Goal: Task Accomplishment & Management: Complete application form

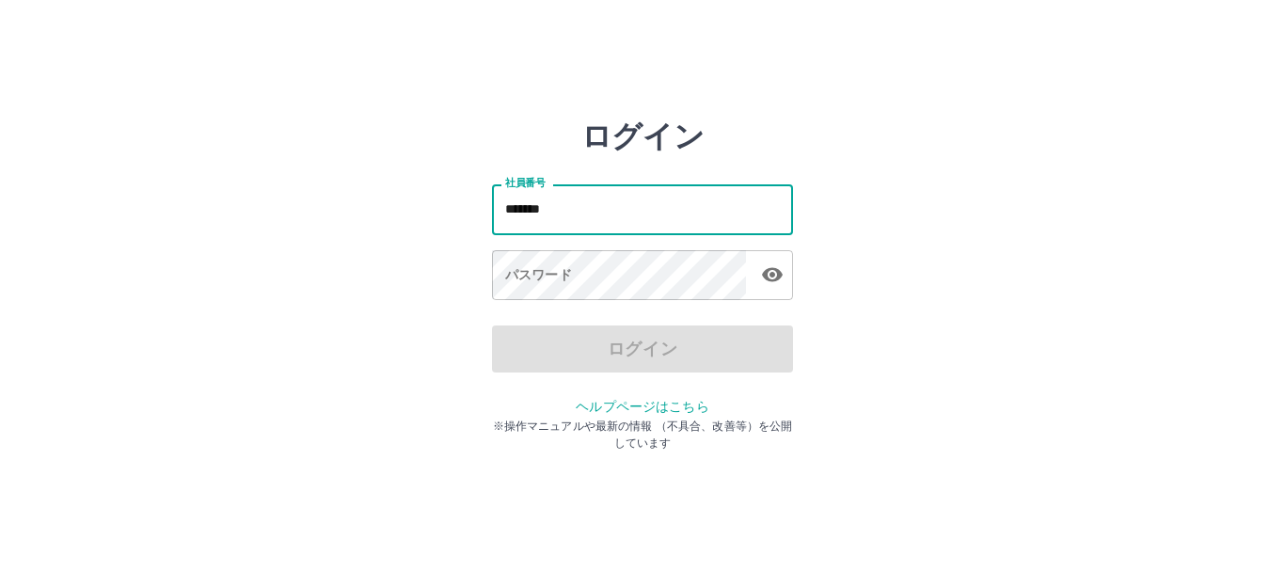
type input "*******"
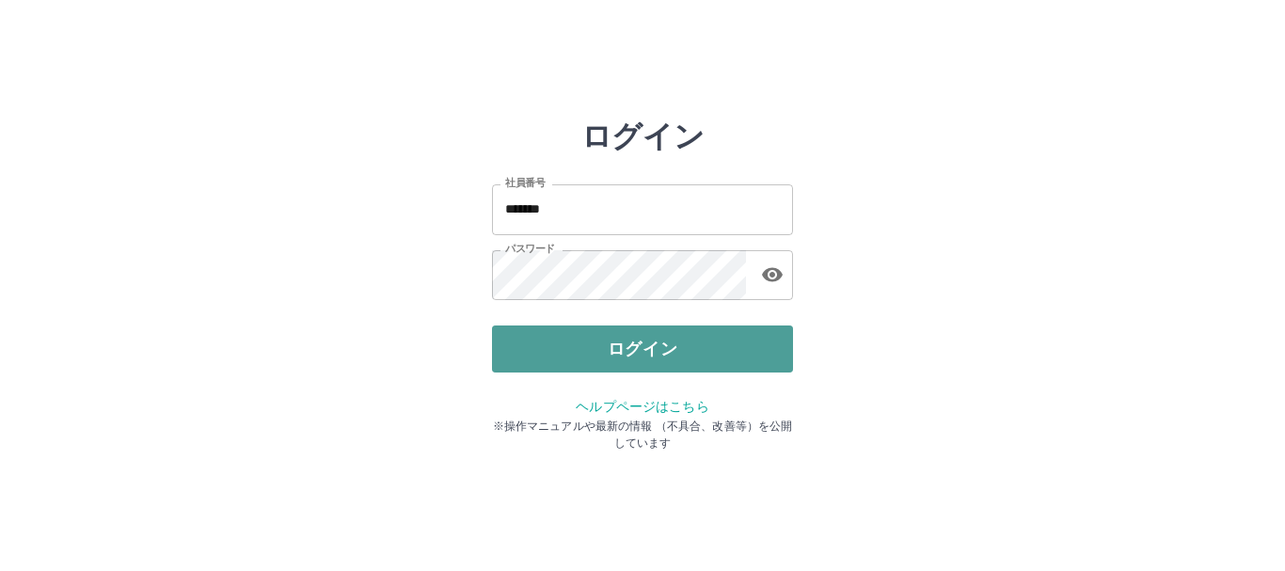
click at [583, 366] on button "ログイン" at bounding box center [642, 349] width 301 height 47
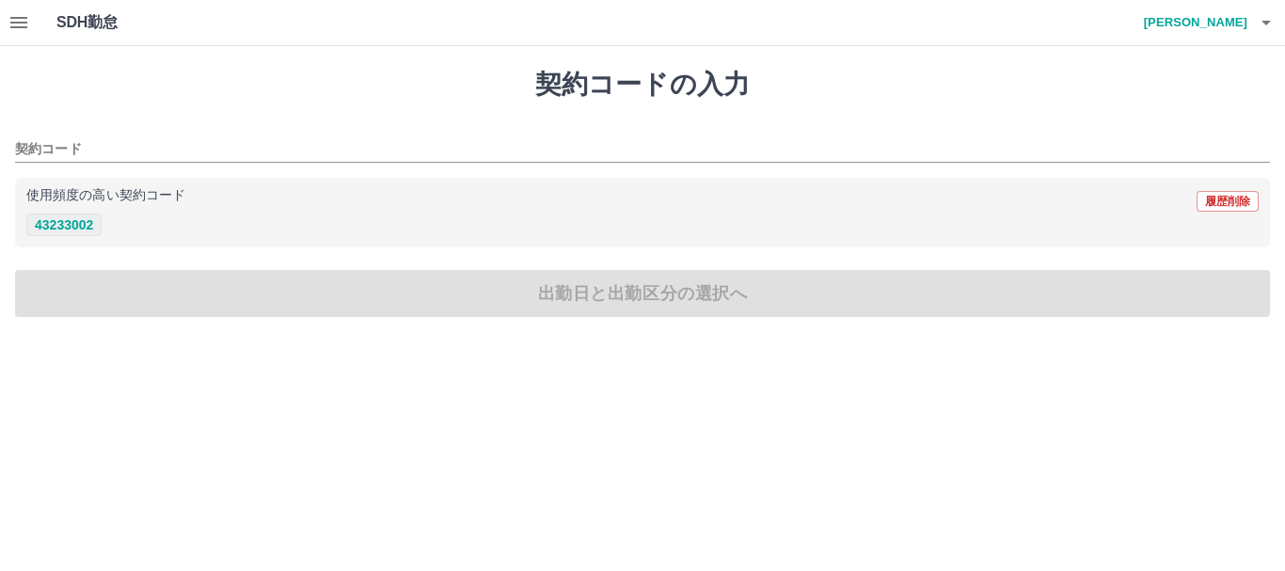
click at [76, 214] on button "43233002" at bounding box center [63, 225] width 75 height 23
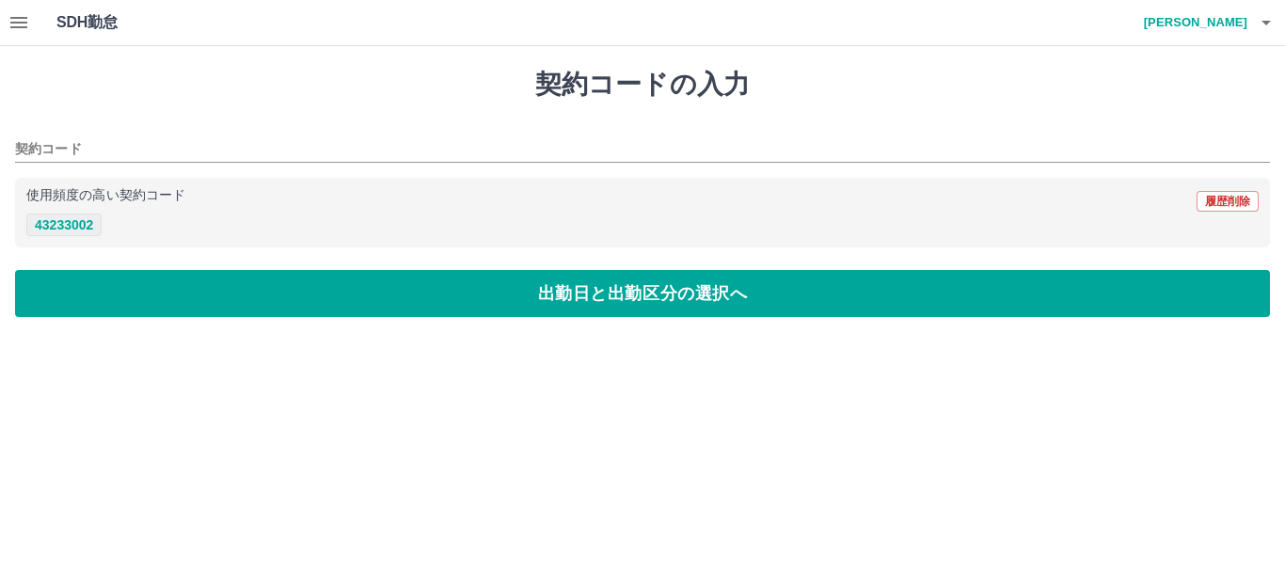
type input "********"
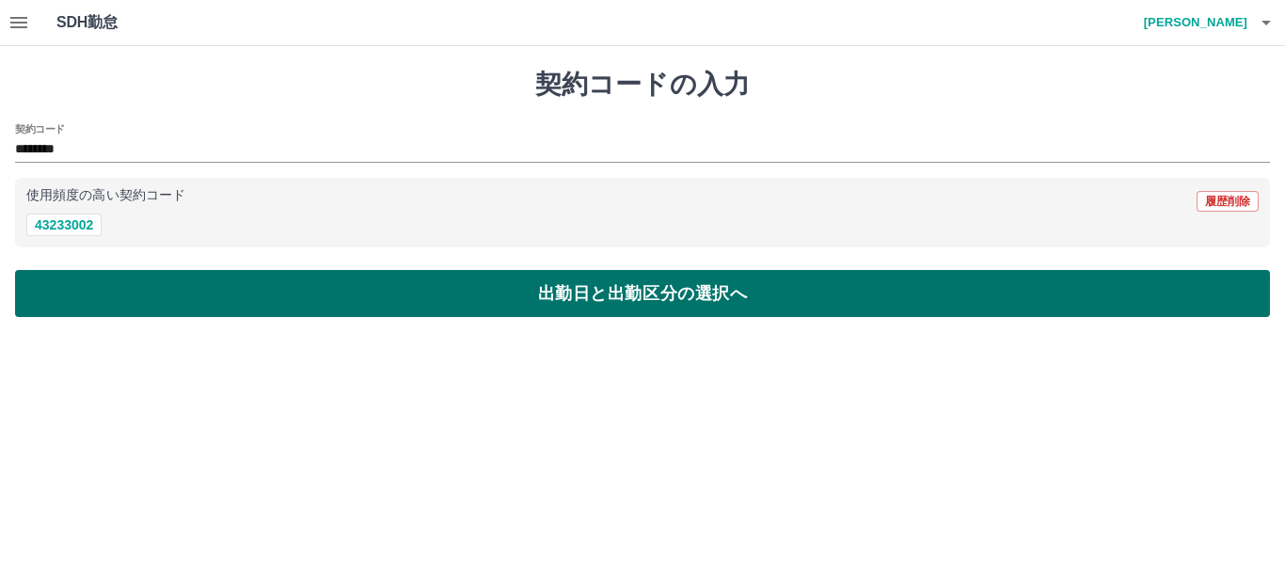
click at [622, 297] on button "出勤日と出勤区分の選択へ" at bounding box center [642, 293] width 1255 height 47
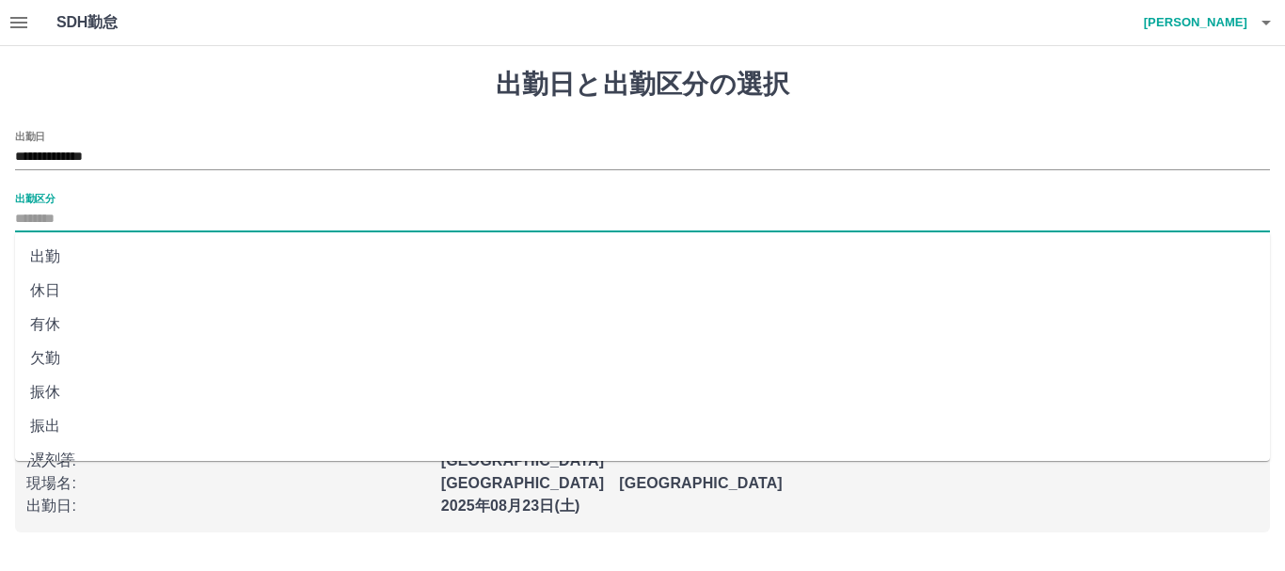
click at [100, 208] on input "出勤区分" at bounding box center [642, 220] width 1255 height 24
click at [130, 263] on li "出勤" at bounding box center [642, 257] width 1255 height 34
type input "**"
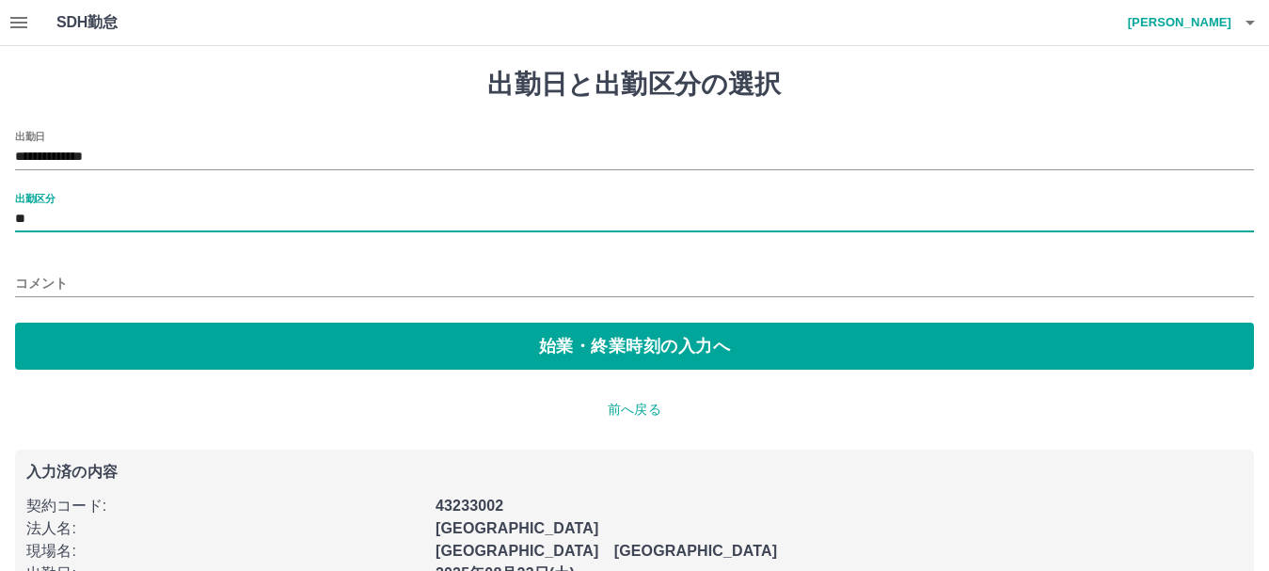
scroll to position [52, 0]
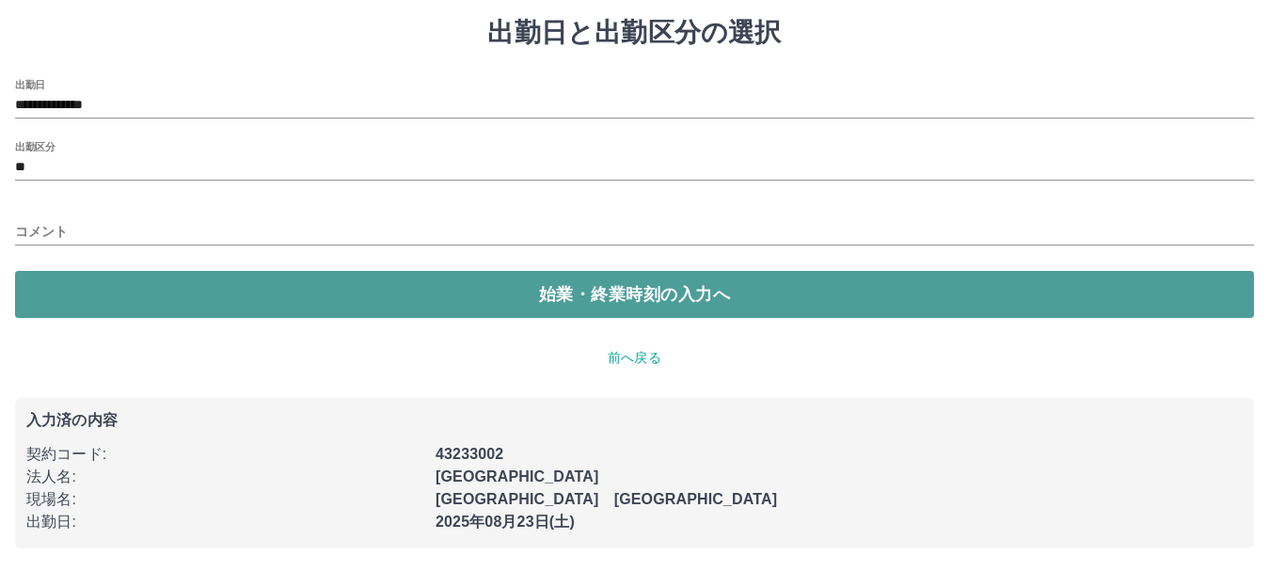
click at [448, 298] on button "始業・終業時刻の入力へ" at bounding box center [634, 294] width 1239 height 47
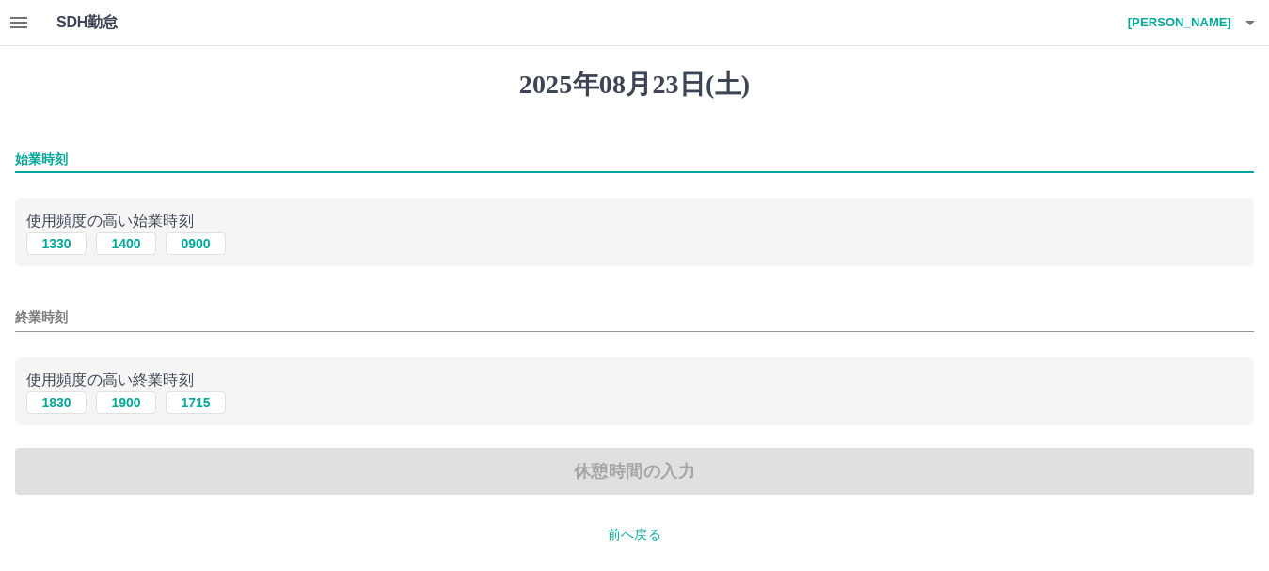
click at [78, 162] on input "始業時刻" at bounding box center [634, 159] width 1239 height 27
type input "****"
click at [353, 322] on input "終業時刻" at bounding box center [634, 317] width 1239 height 27
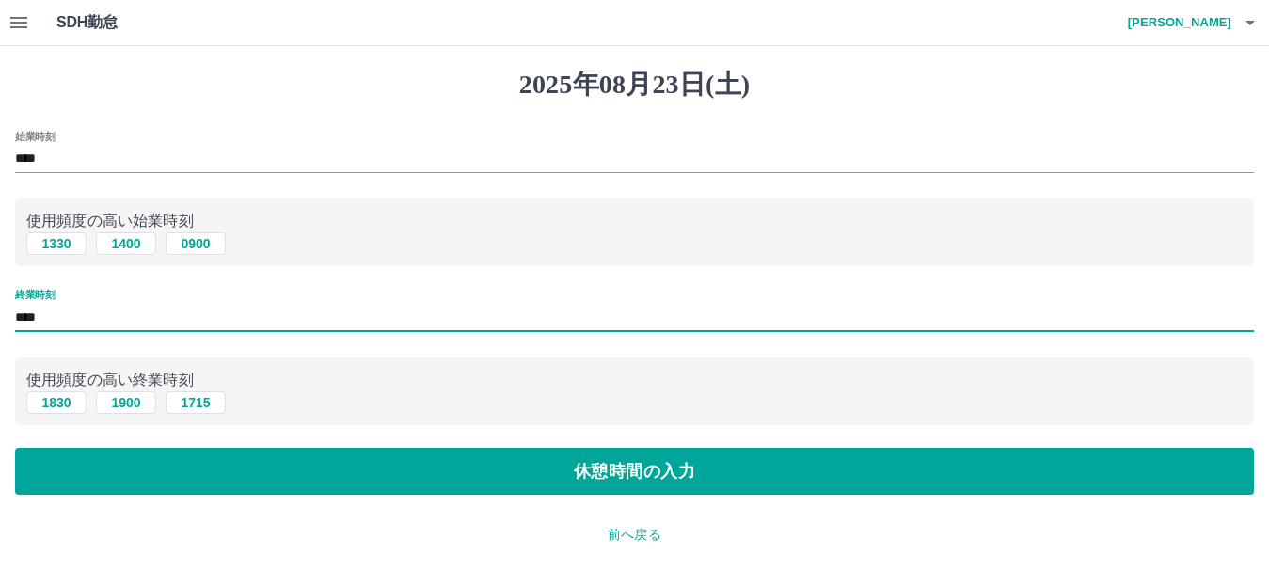
click at [56, 312] on input "****" at bounding box center [634, 317] width 1239 height 27
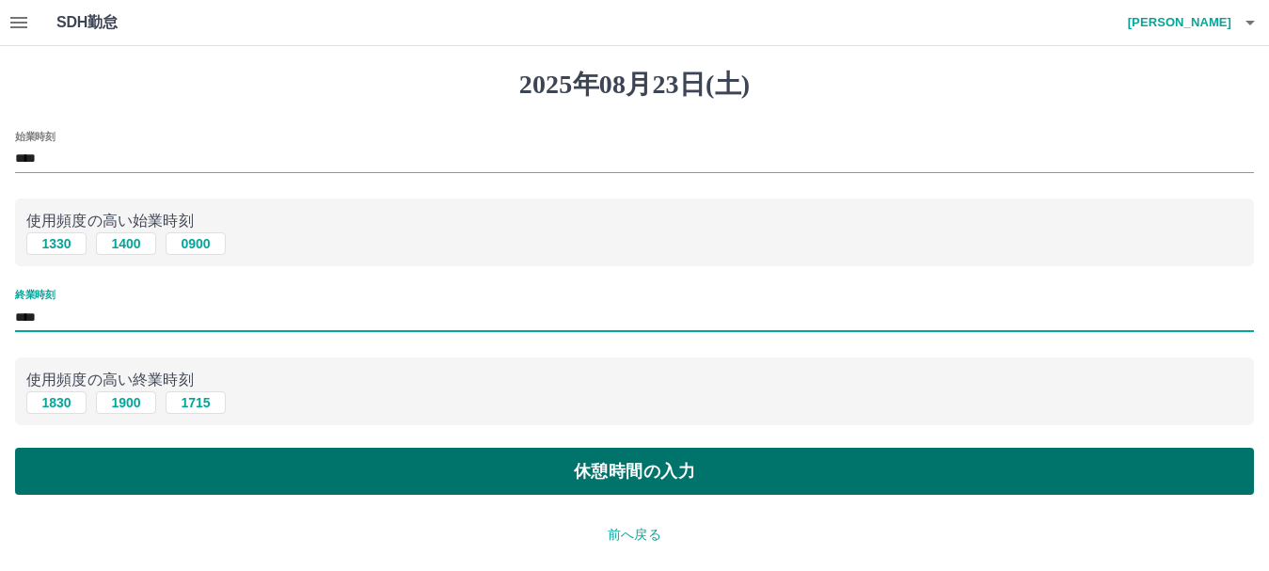
type input "****"
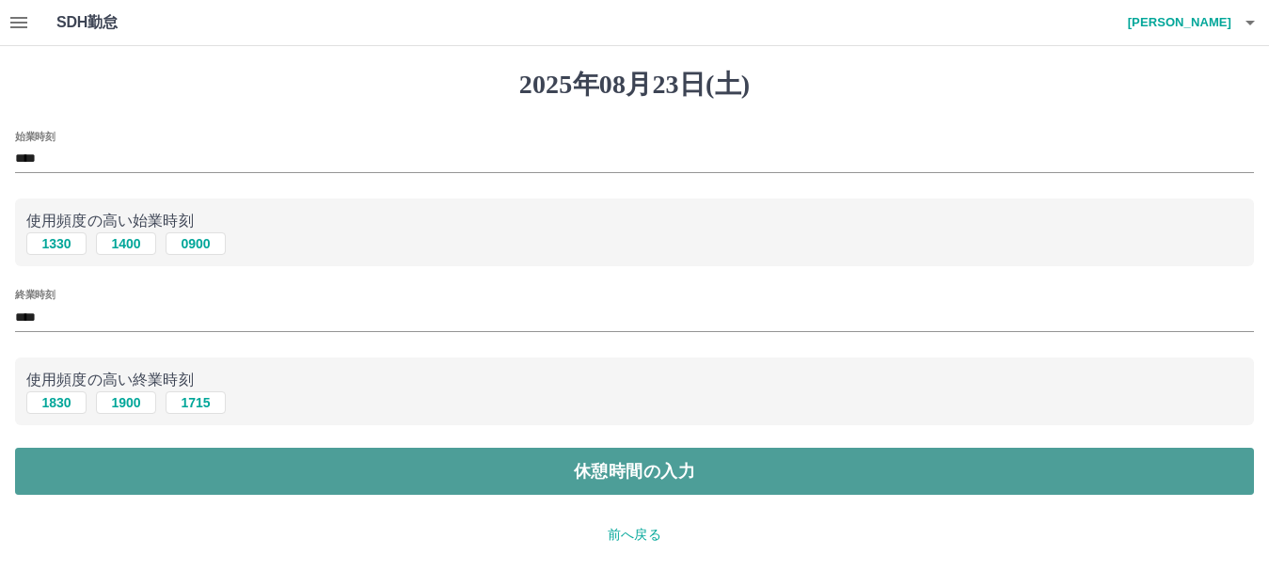
click at [555, 469] on button "休憩時間の入力" at bounding box center [634, 471] width 1239 height 47
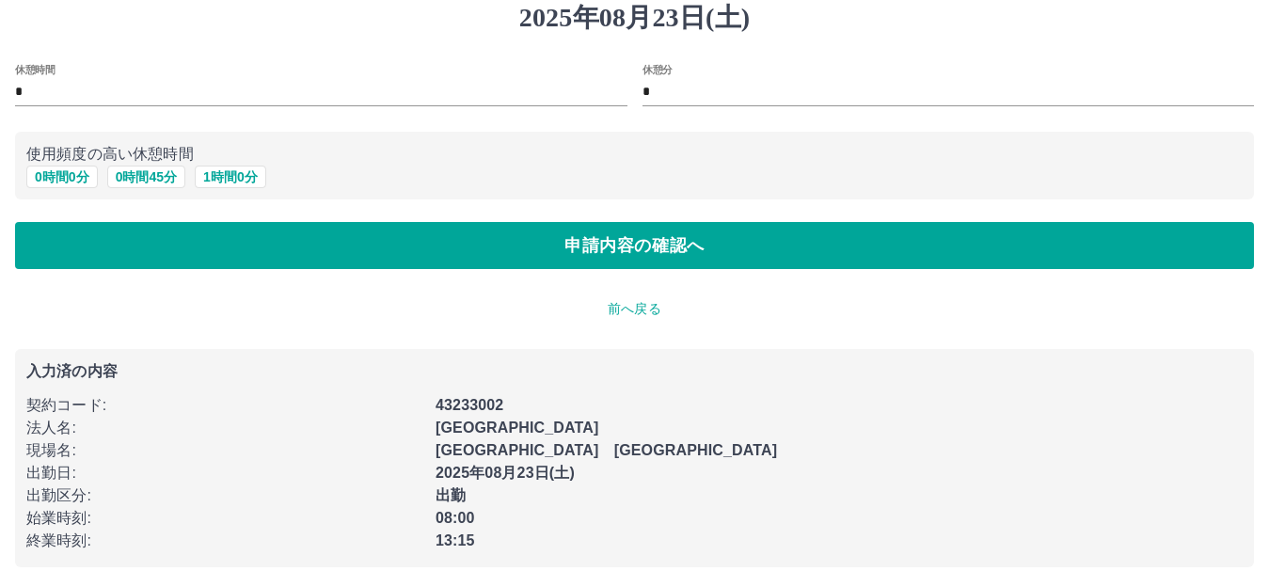
scroll to position [87, 0]
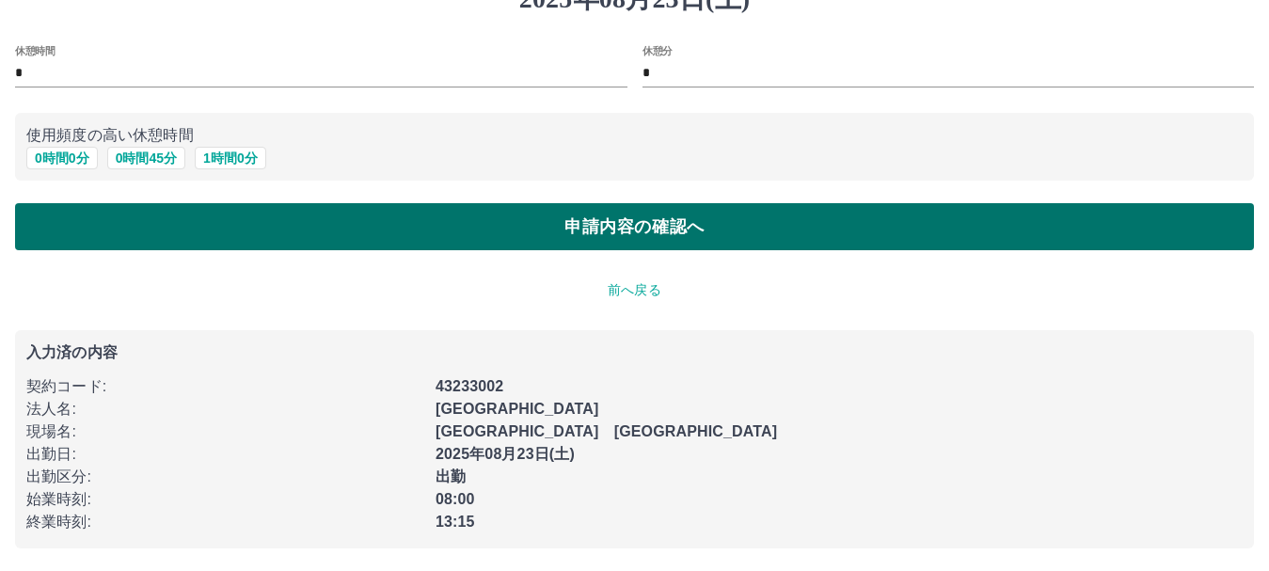
click at [610, 211] on button "申請内容の確認へ" at bounding box center [634, 226] width 1239 height 47
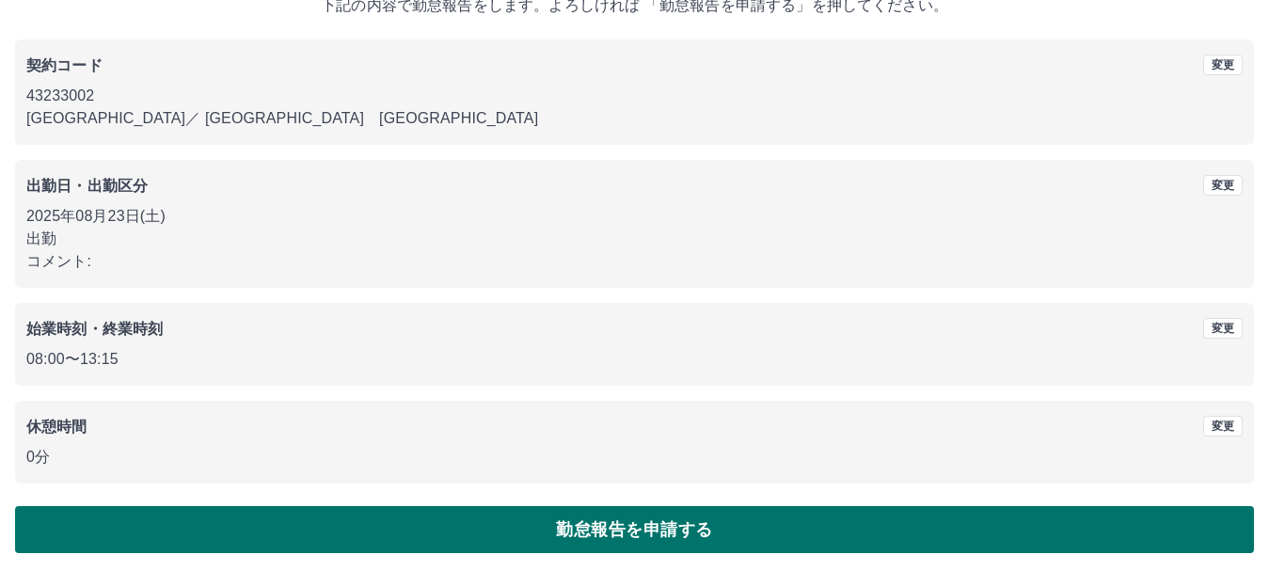
scroll to position [134, 0]
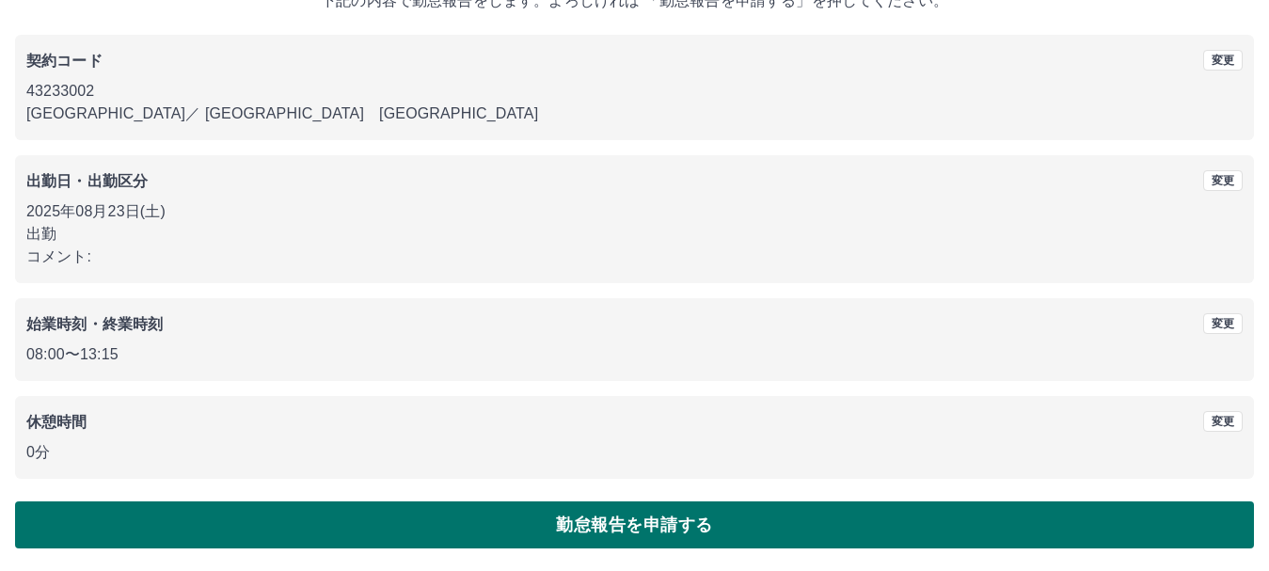
click at [640, 527] on button "勤怠報告を申請する" at bounding box center [634, 525] width 1239 height 47
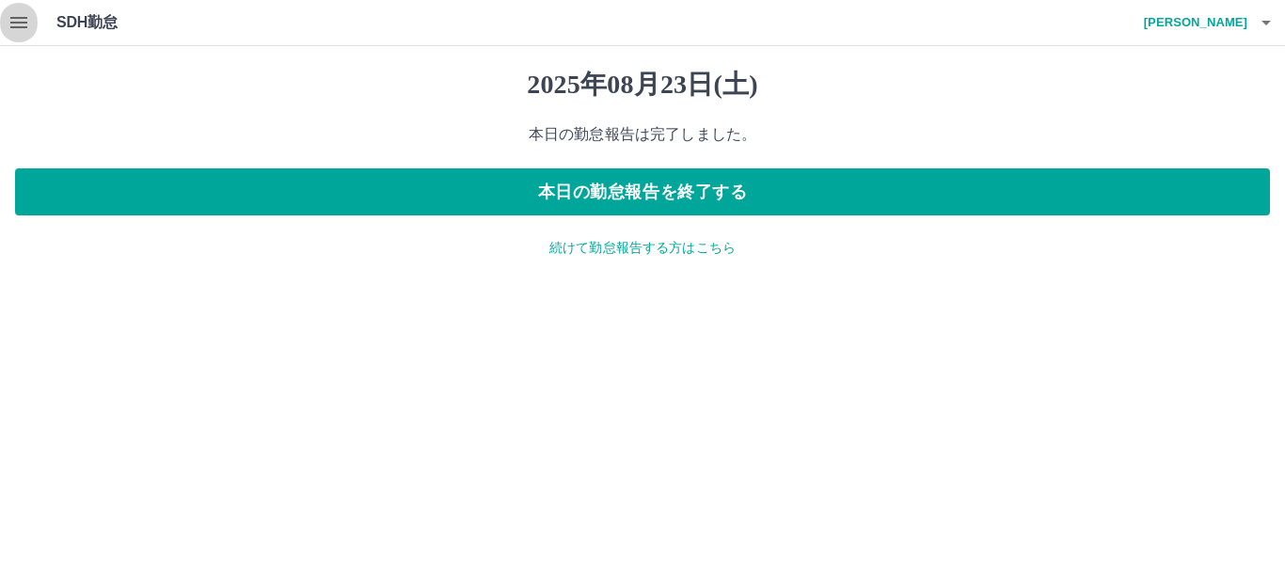
click at [23, 24] on icon "button" at bounding box center [19, 22] width 23 height 23
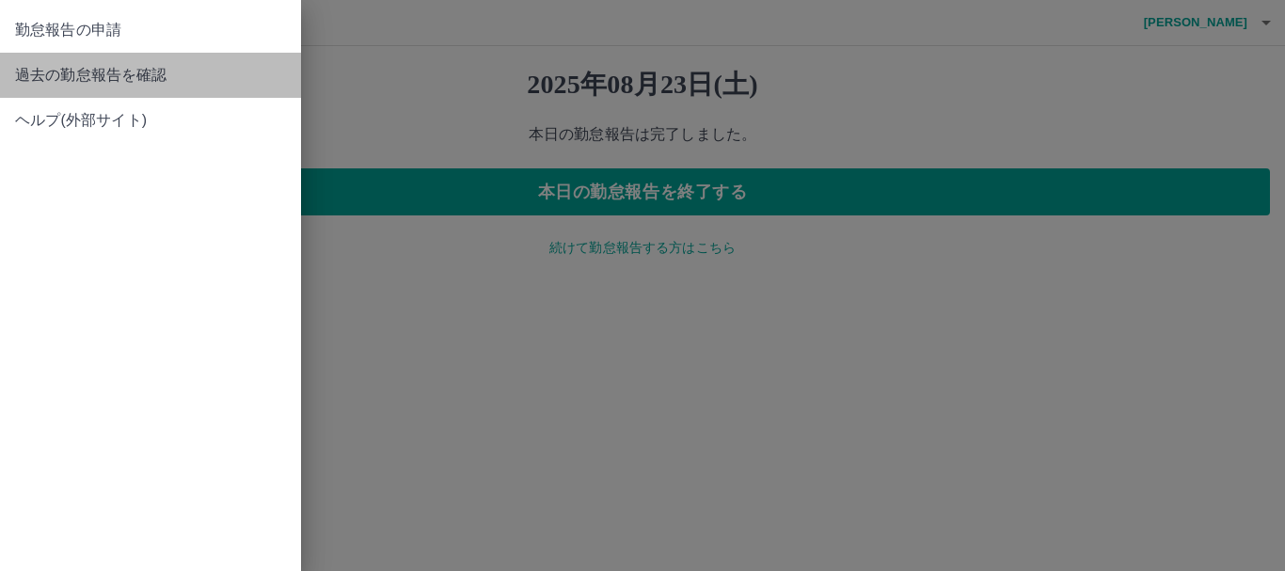
click at [166, 84] on span "過去の勤怠報告を確認" at bounding box center [150, 75] width 271 height 23
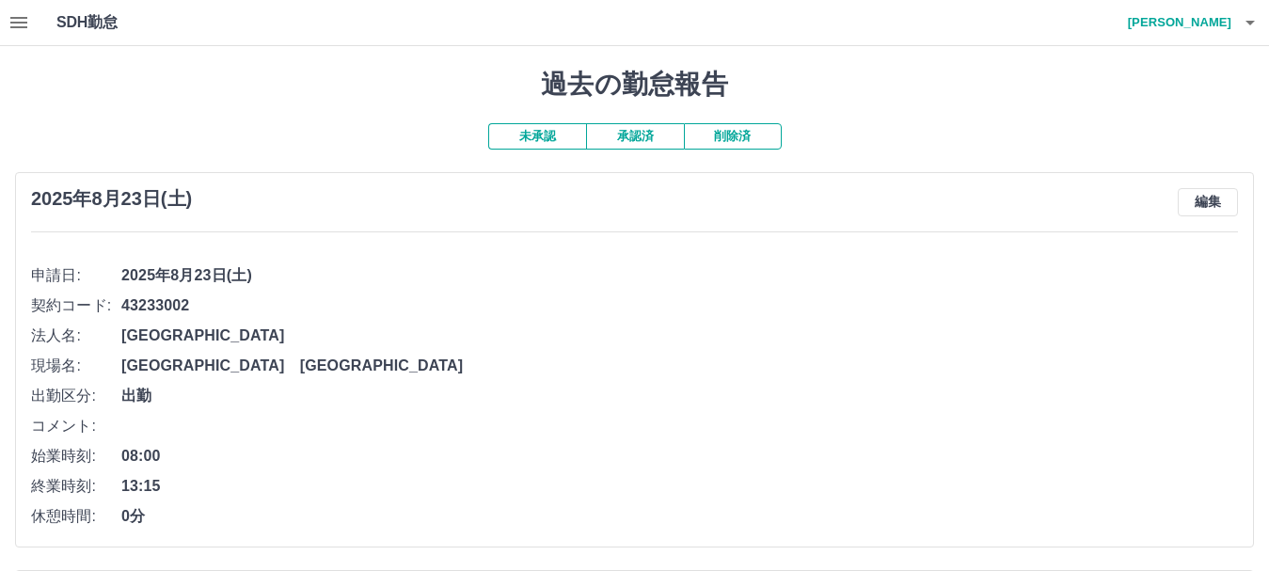
click at [548, 145] on button "未承認" at bounding box center [537, 136] width 98 height 26
click at [652, 133] on button "承認済" at bounding box center [635, 136] width 98 height 26
click at [550, 150] on button "未承認" at bounding box center [537, 136] width 98 height 26
click at [552, 136] on button "未承認" at bounding box center [537, 136] width 98 height 26
click at [733, 132] on button "削除済" at bounding box center [733, 136] width 98 height 26
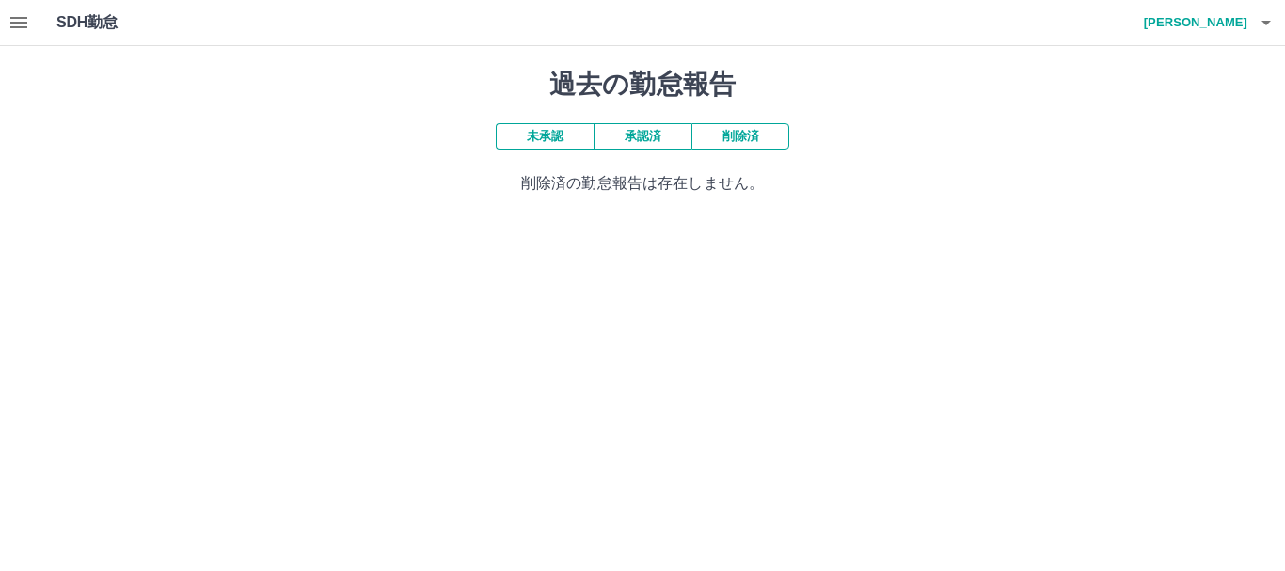
click at [649, 143] on button "承認済" at bounding box center [643, 136] width 98 height 26
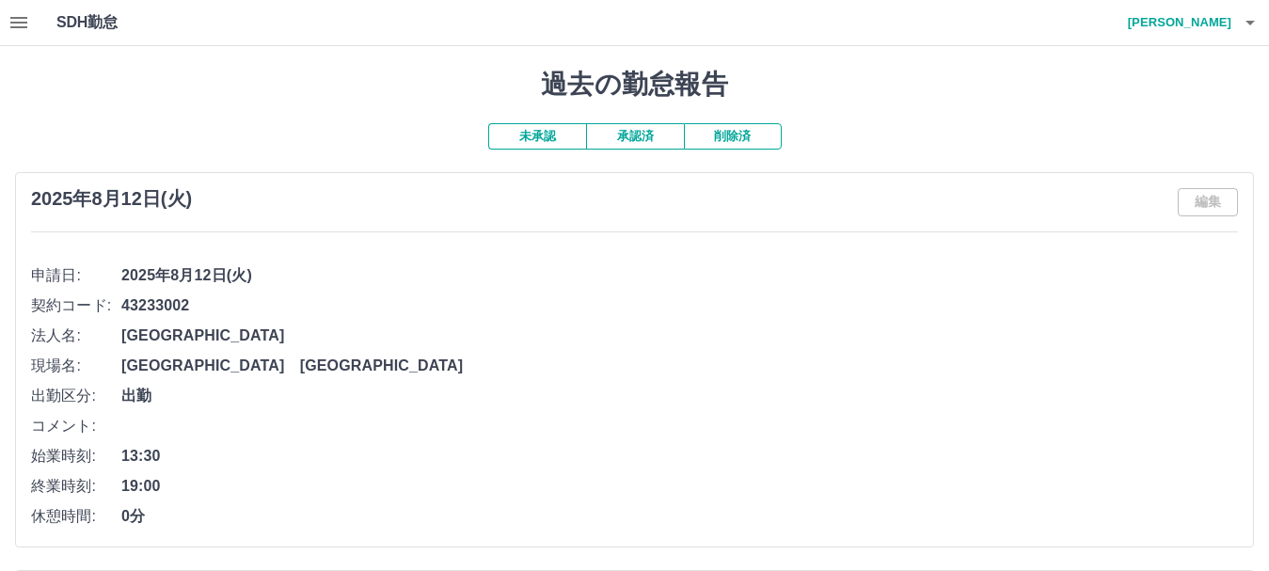
click at [512, 139] on button "未承認" at bounding box center [537, 136] width 98 height 26
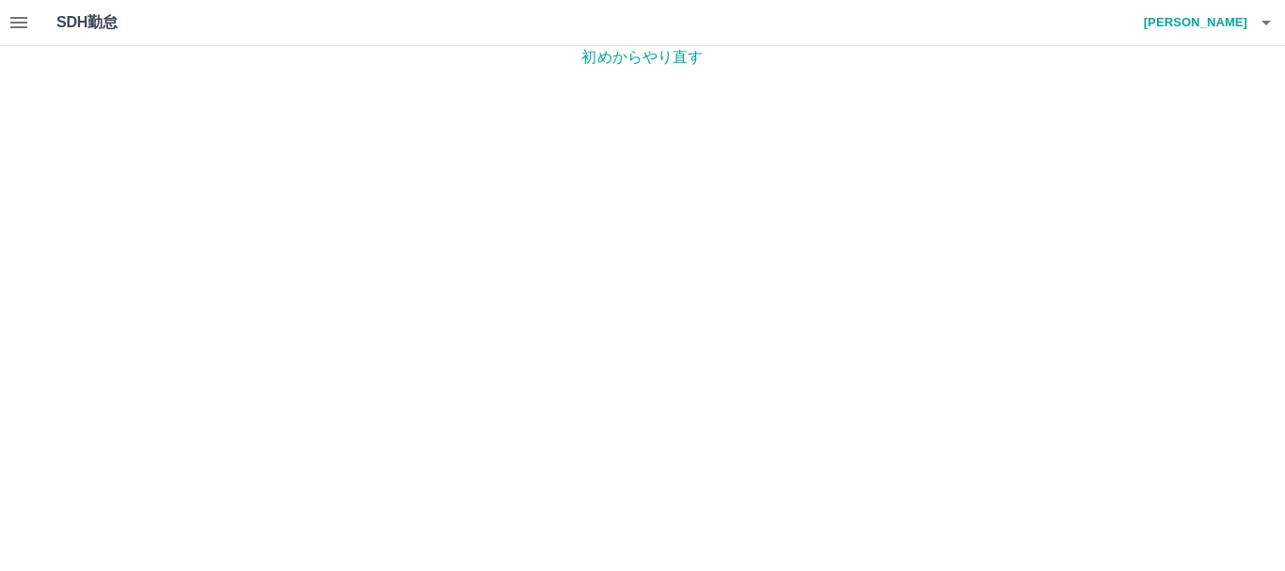
click at [18, 25] on icon "button" at bounding box center [19, 22] width 23 height 23
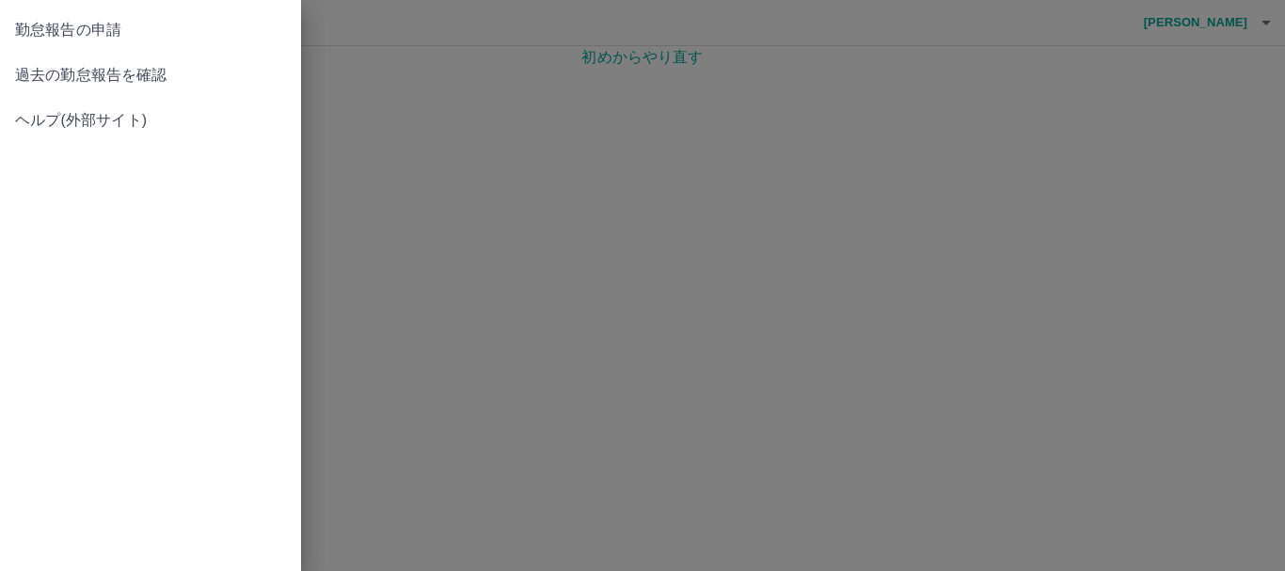
click at [222, 28] on span "勤怠報告の申請" at bounding box center [150, 30] width 271 height 23
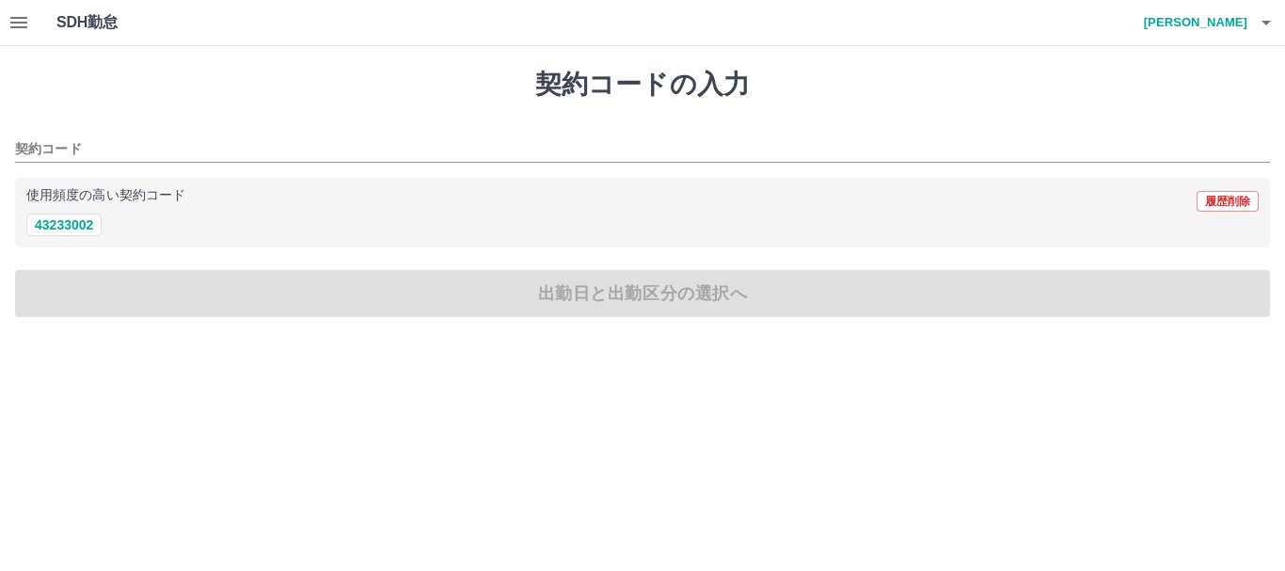
click at [1275, 26] on icon "button" at bounding box center [1266, 22] width 23 height 23
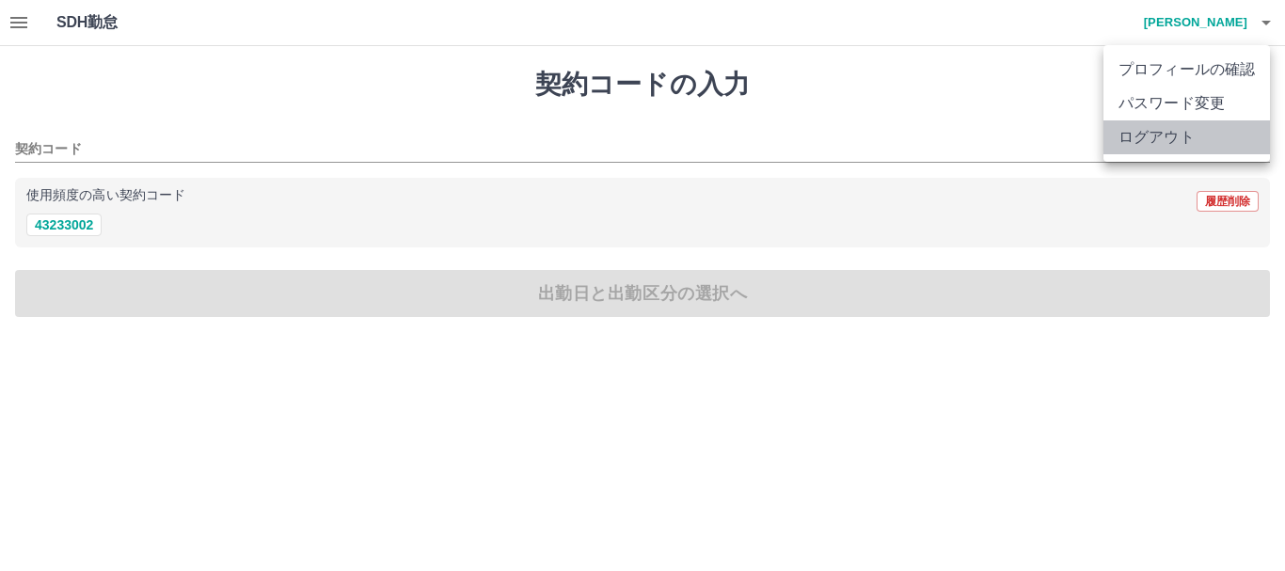
click at [1176, 143] on li "ログアウト" at bounding box center [1187, 137] width 167 height 34
